Goal: Task Accomplishment & Management: Use online tool/utility

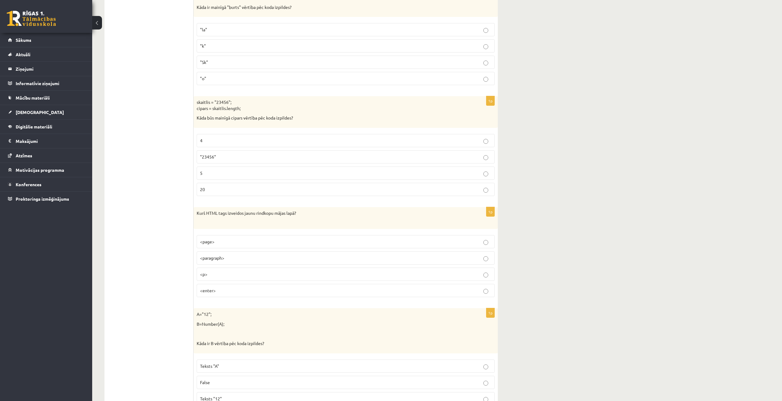
scroll to position [2941, 0]
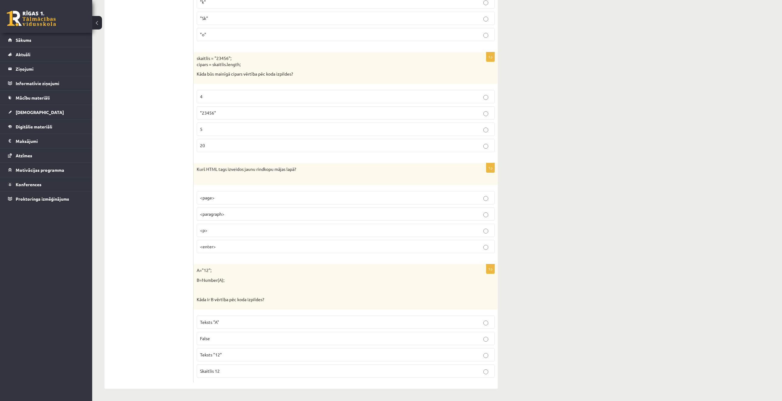
click at [460, 375] on label "Skaitlis 12" at bounding box center [346, 371] width 298 height 13
click at [483, 364] on fieldset "Teksts "A" False Teksts "12" Skaitlis 12" at bounding box center [346, 346] width 298 height 67
click at [488, 370] on p "Skaitlis 12" at bounding box center [345, 371] width 291 height 6
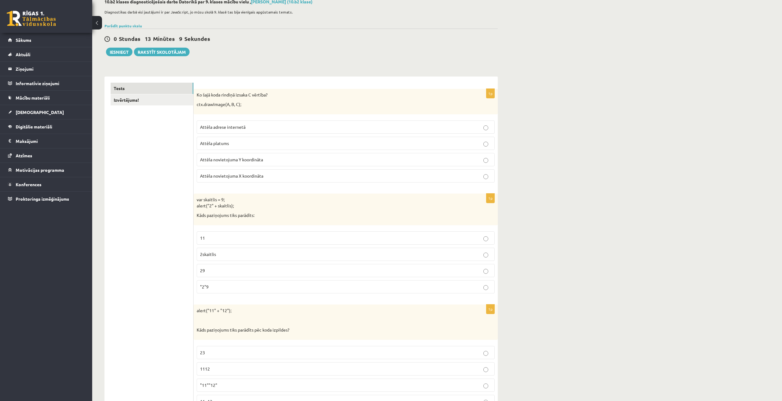
scroll to position [0, 0]
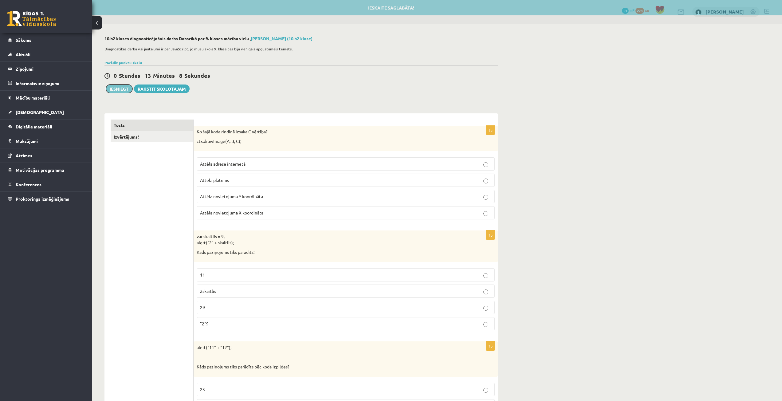
click at [120, 88] on button "Iesniegt" at bounding box center [119, 89] width 26 height 9
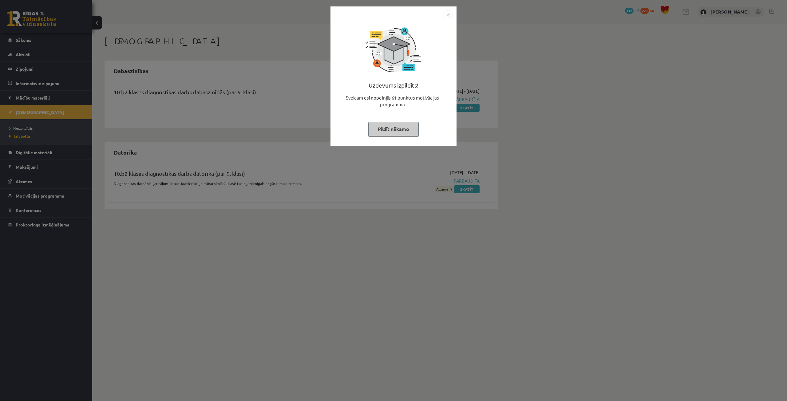
click at [405, 133] on button "Pildīt nākamo" at bounding box center [393, 129] width 50 height 14
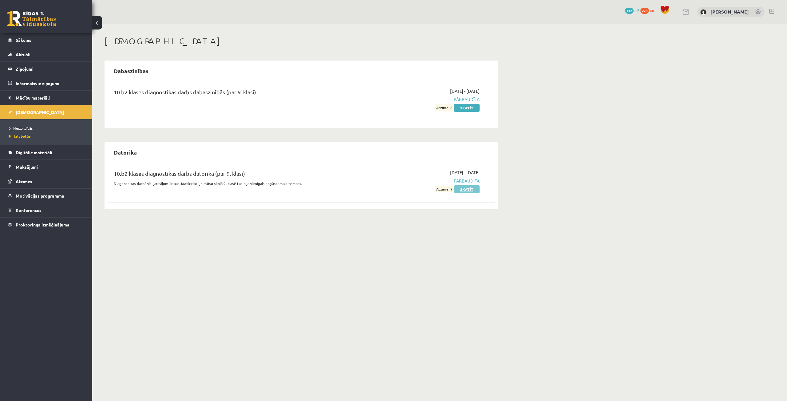
click at [474, 189] on link "Skatīt" at bounding box center [467, 189] width 26 height 8
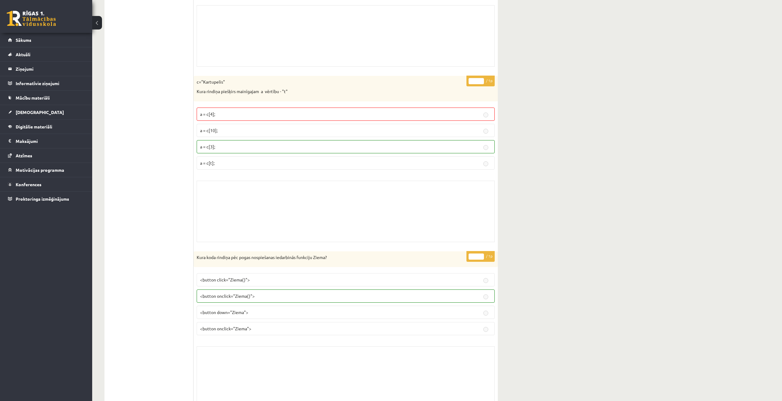
scroll to position [2459, 0]
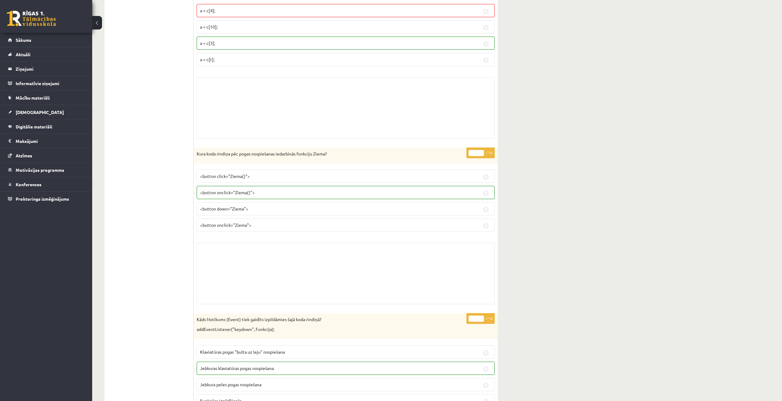
drag, startPoint x: 621, startPoint y: 192, endPoint x: 626, endPoint y: 190, distance: 5.7
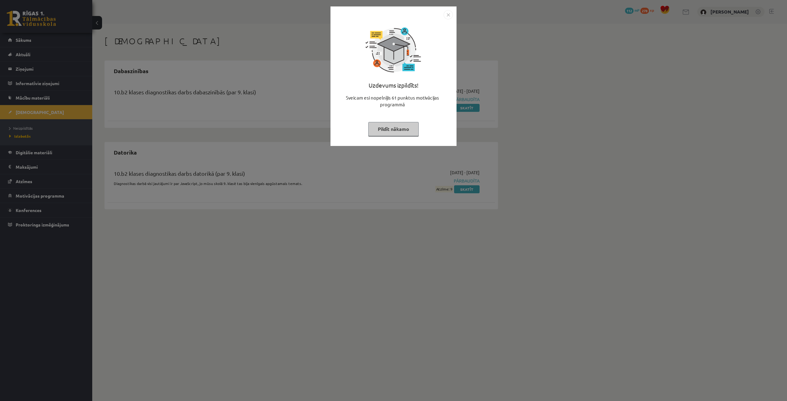
click at [393, 127] on button "Pildīt nākamo" at bounding box center [393, 129] width 50 height 14
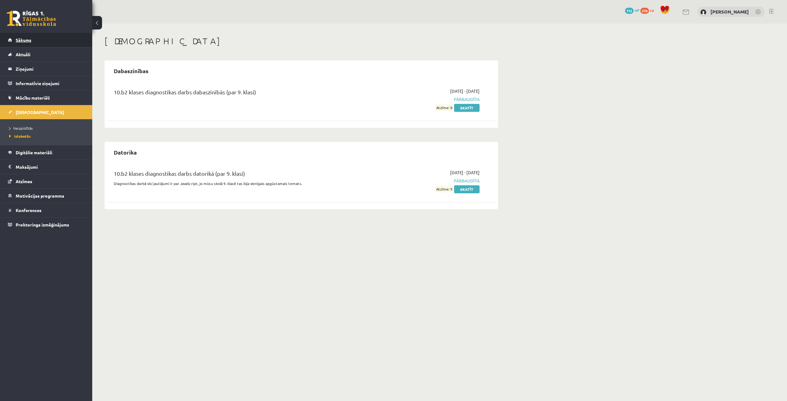
click at [30, 39] on span "Sākums" at bounding box center [24, 40] width 16 height 6
